Goal: Navigation & Orientation: Understand site structure

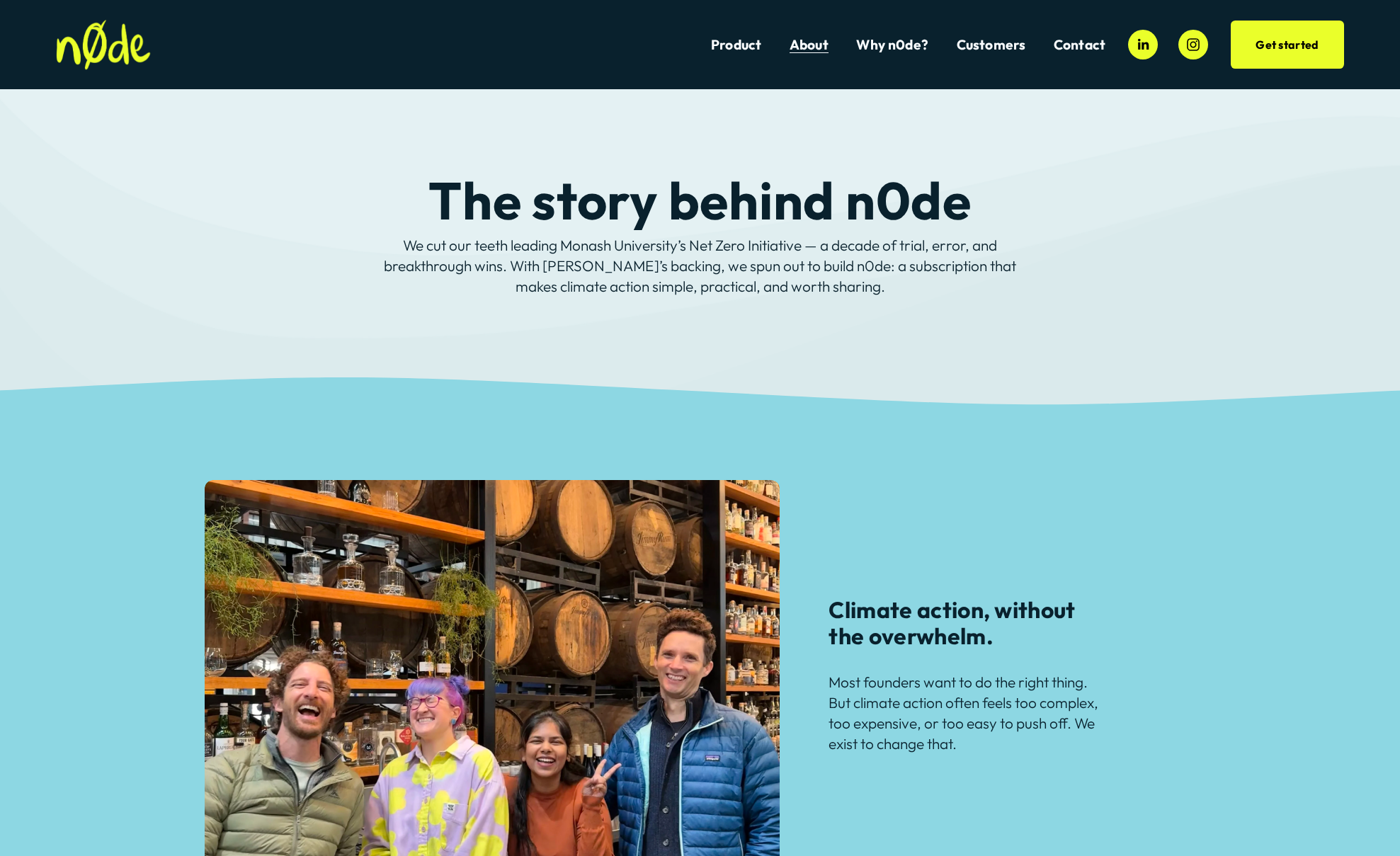
click at [749, 42] on link "Product" at bounding box center [735, 45] width 51 height 19
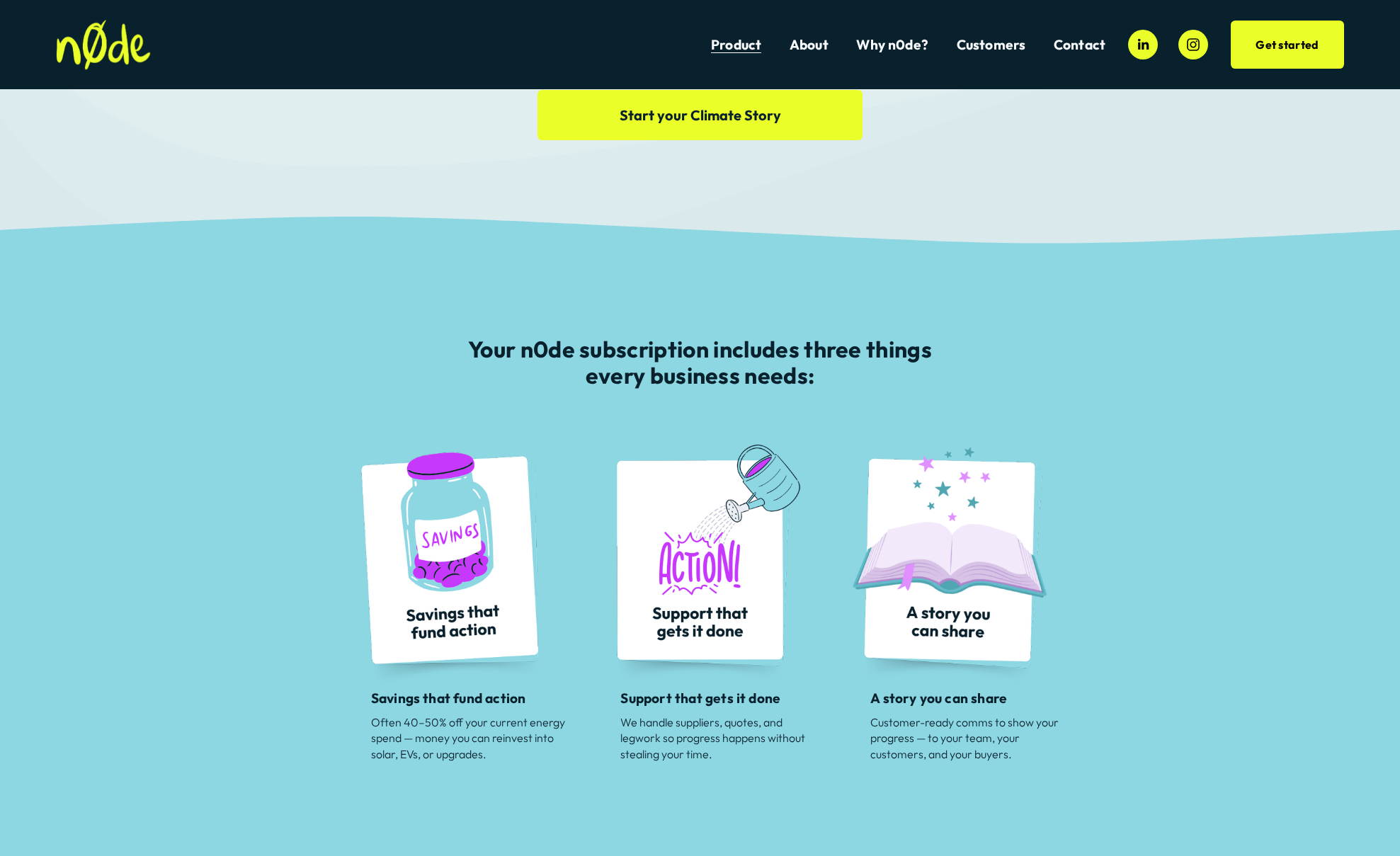
scroll to position [251, 0]
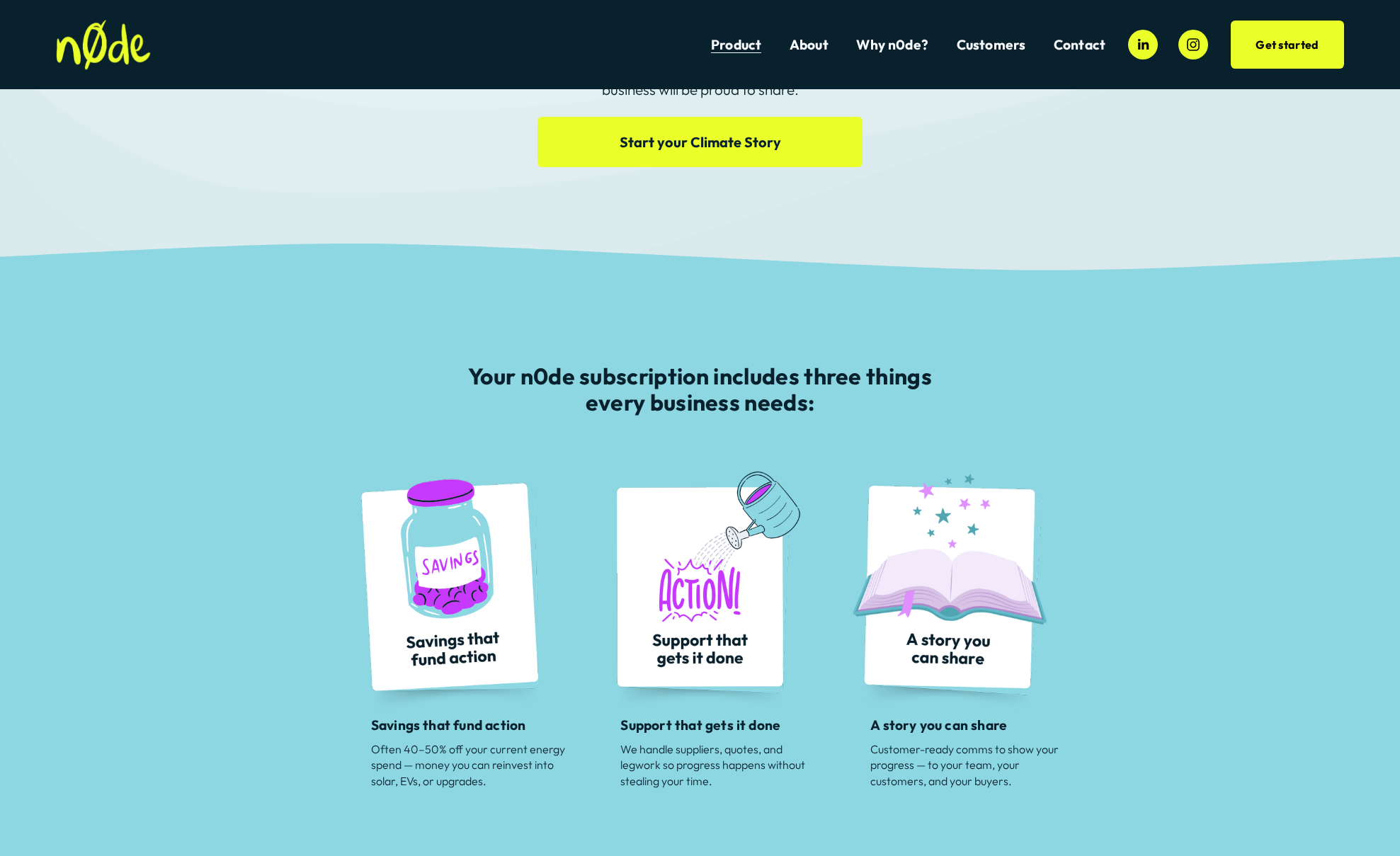
click at [809, 46] on link "About" at bounding box center [809, 45] width 39 height 19
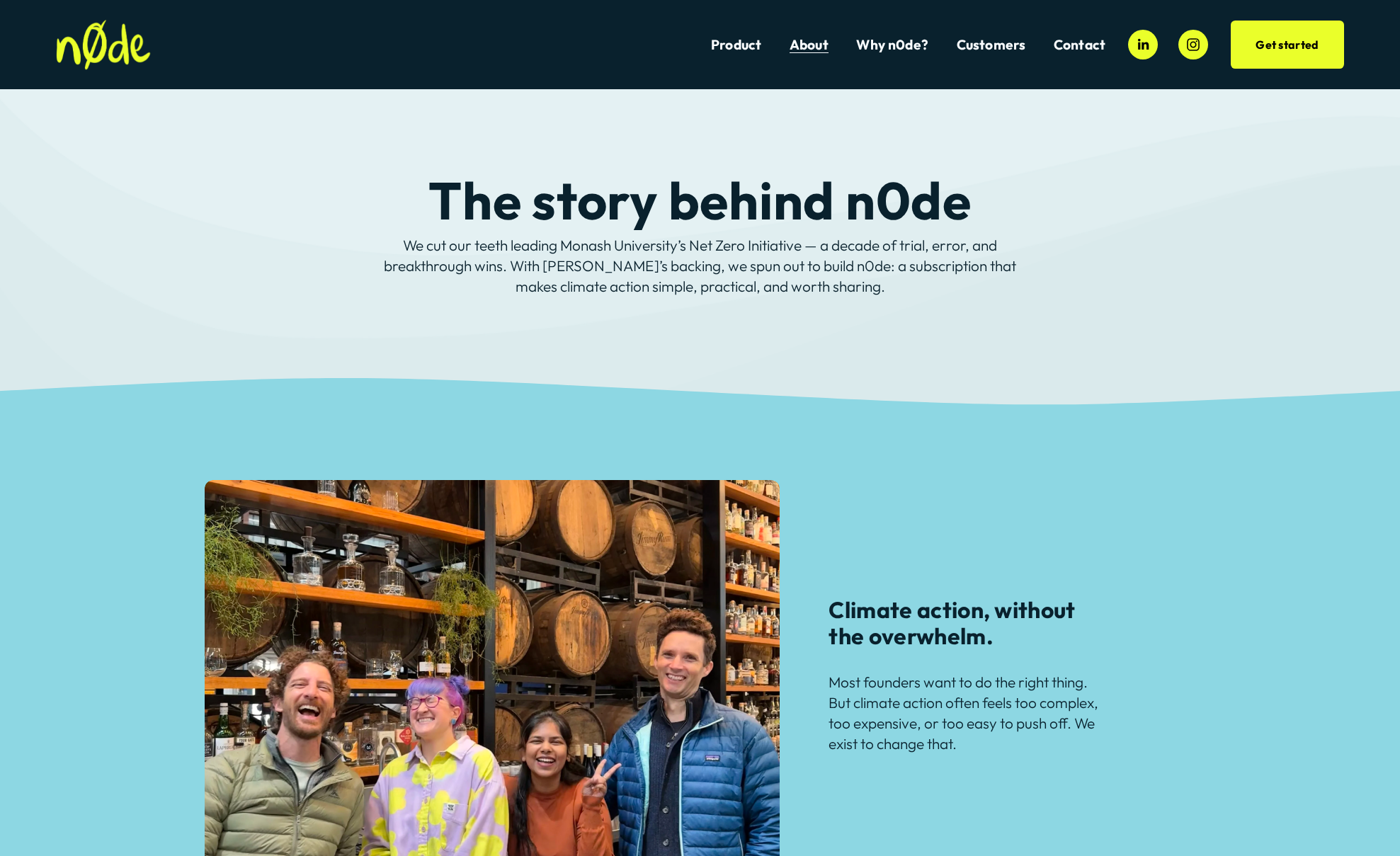
click at [887, 45] on link "Why n0de?" at bounding box center [892, 45] width 73 height 19
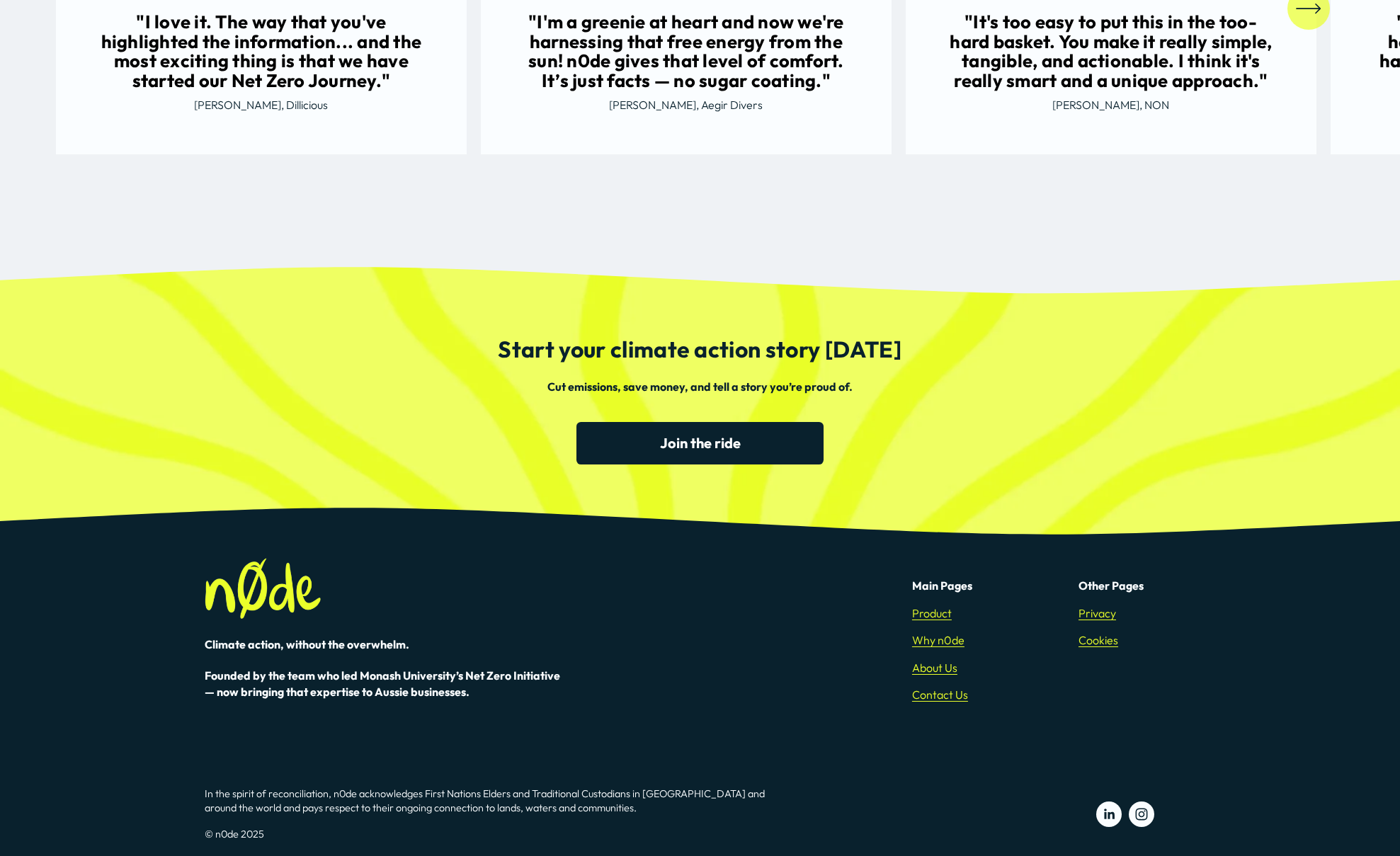
scroll to position [2183, 0]
